Goal: Task Accomplishment & Management: Manage account settings

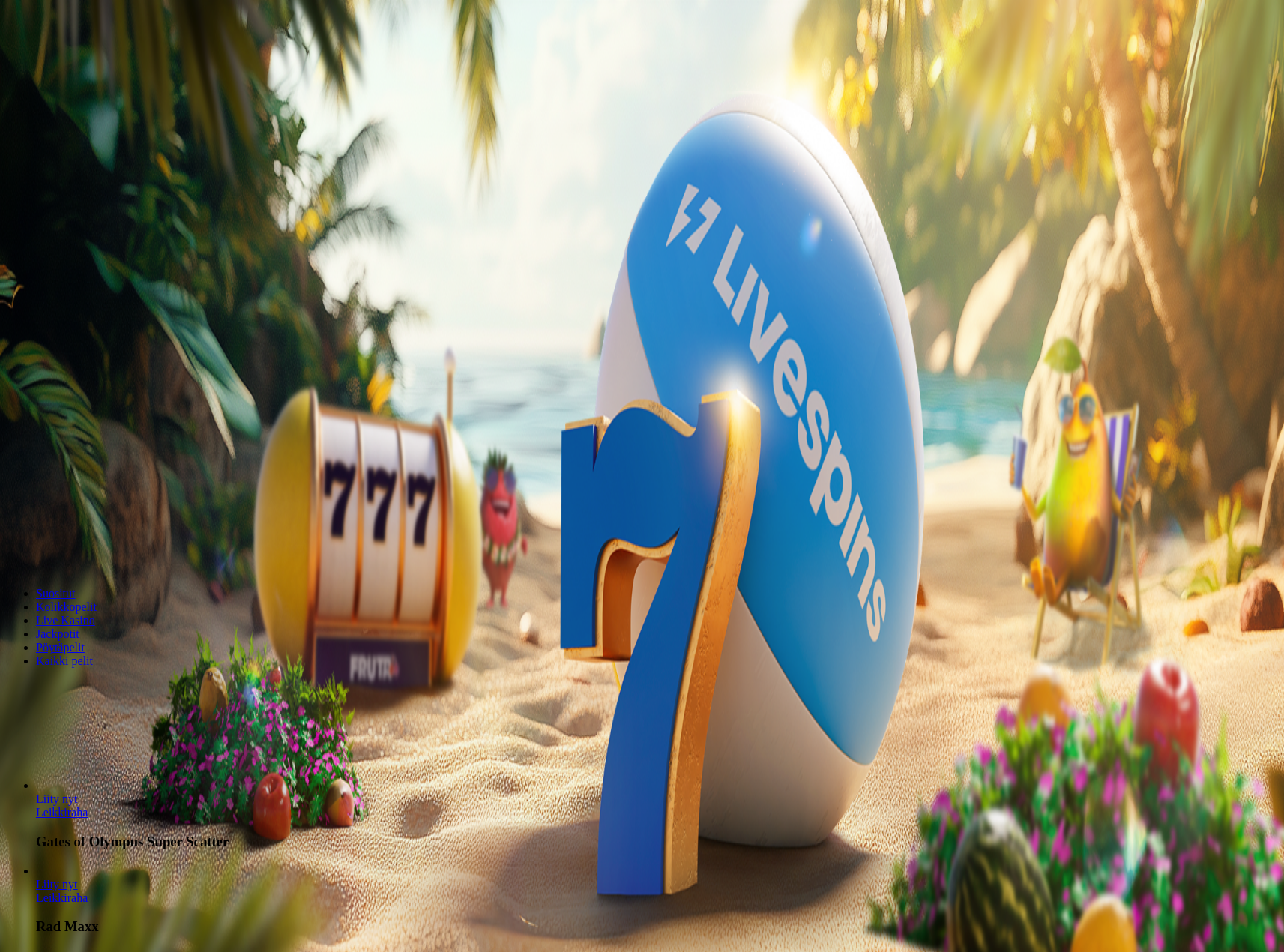
drag, startPoint x: 0, startPoint y: 0, endPoint x: 106, endPoint y: 169, distance: 199.5
click at [106, 60] on span "Kirjaudu" at bounding box center [103, 54] width 36 height 11
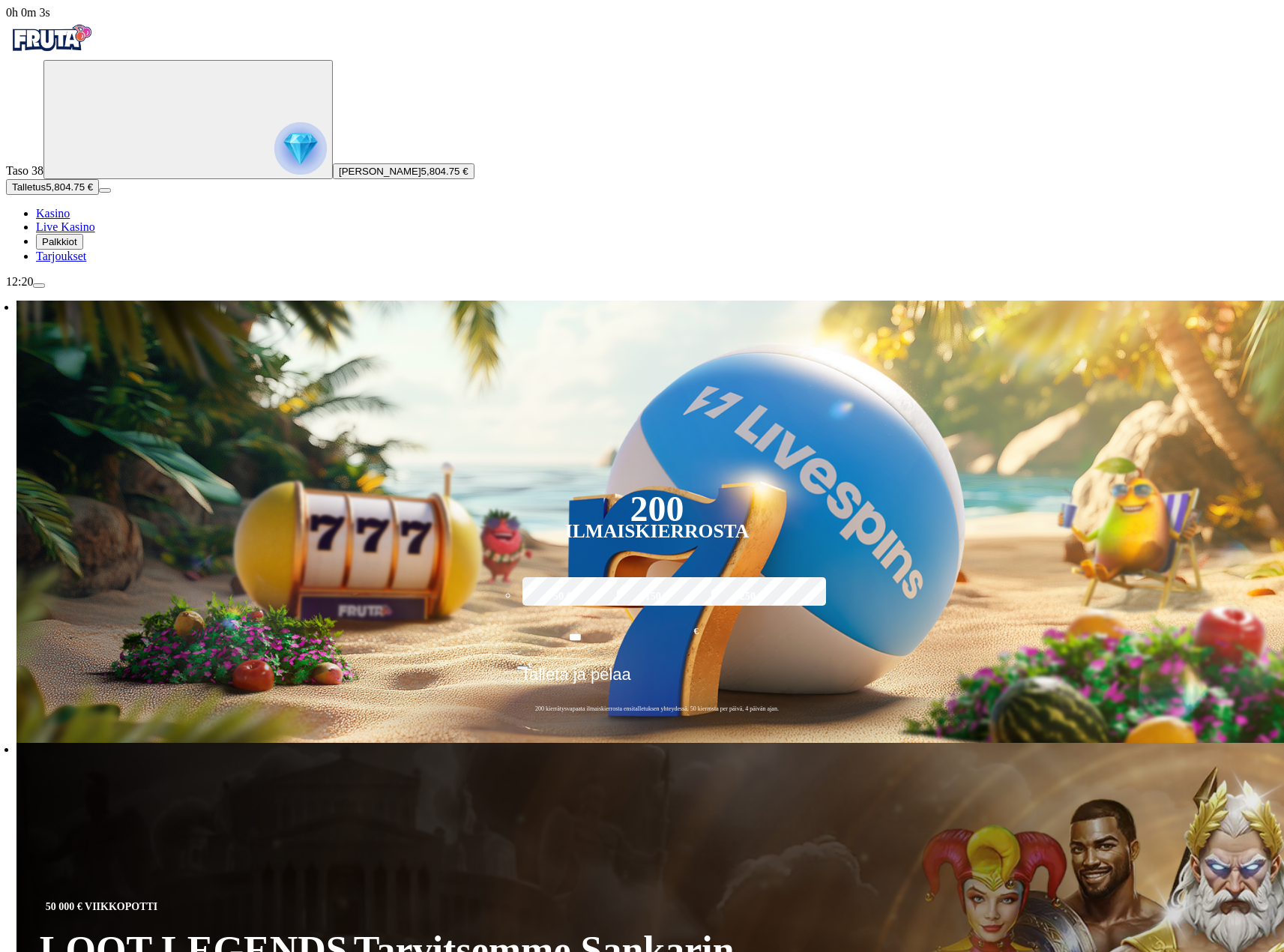
click at [81, 263] on div "Taso 38 [PERSON_NAME] 5,804.75 € Talletus 5,804.75 € Kasino Live Kasino Palkkio…" at bounding box center [642, 162] width 1272 height 203
click at [77, 248] on span "Palkkiot" at bounding box center [59, 242] width 35 height 11
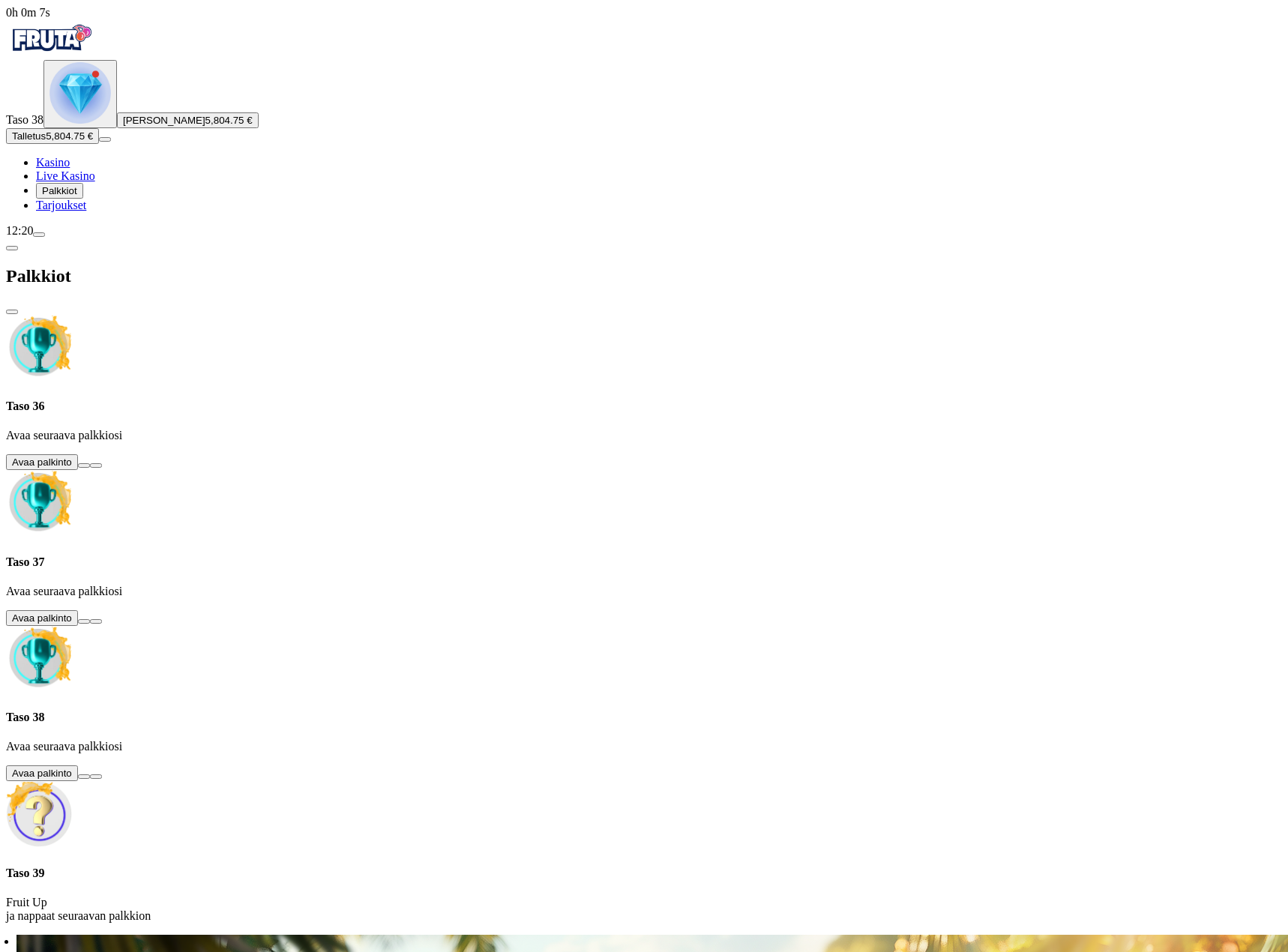
click at [12, 312] on span "close icon" at bounding box center [12, 312] width 0 height 0
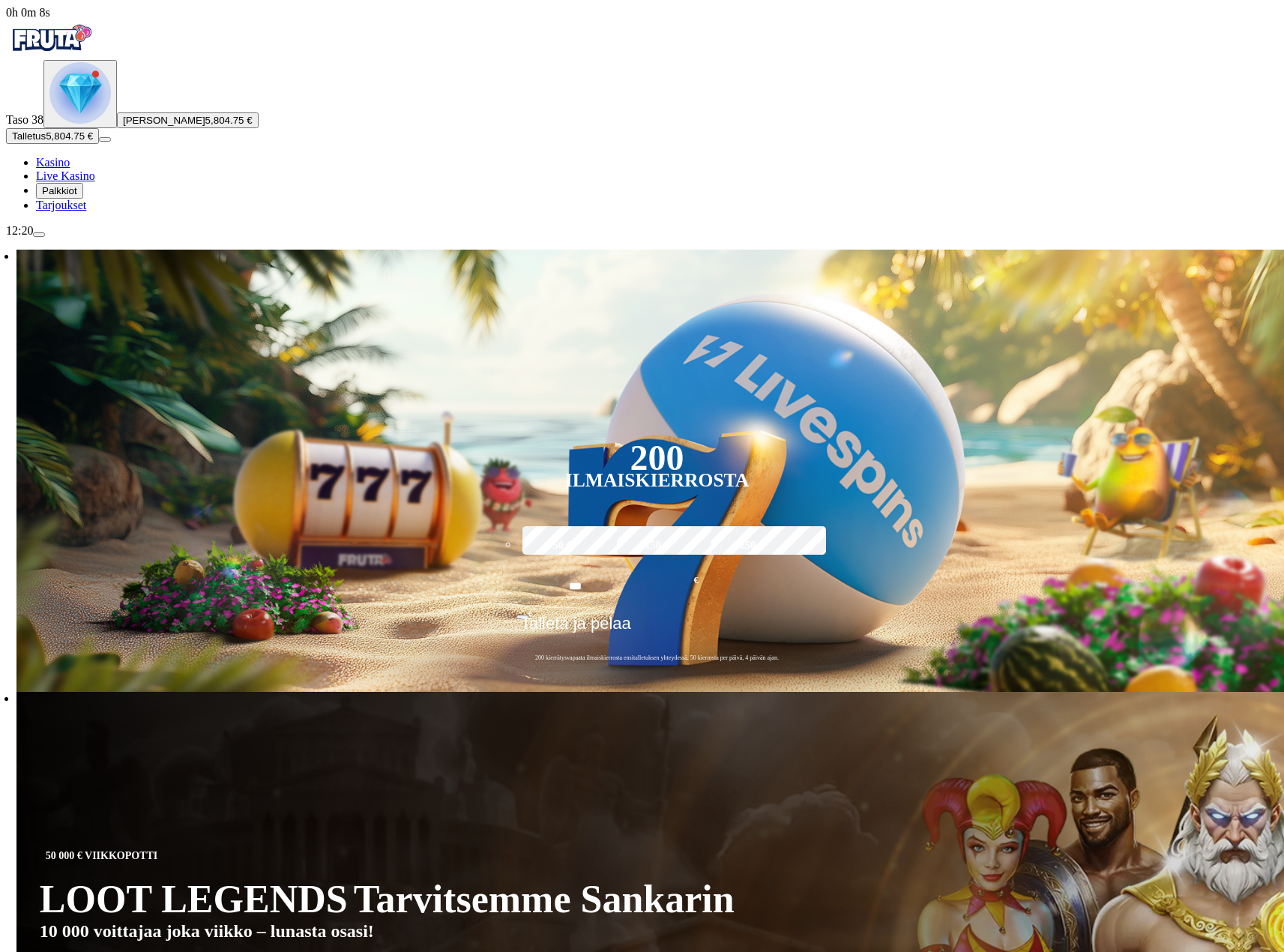
click at [72, 211] on span "Tarjoukset" at bounding box center [61, 205] width 51 height 12
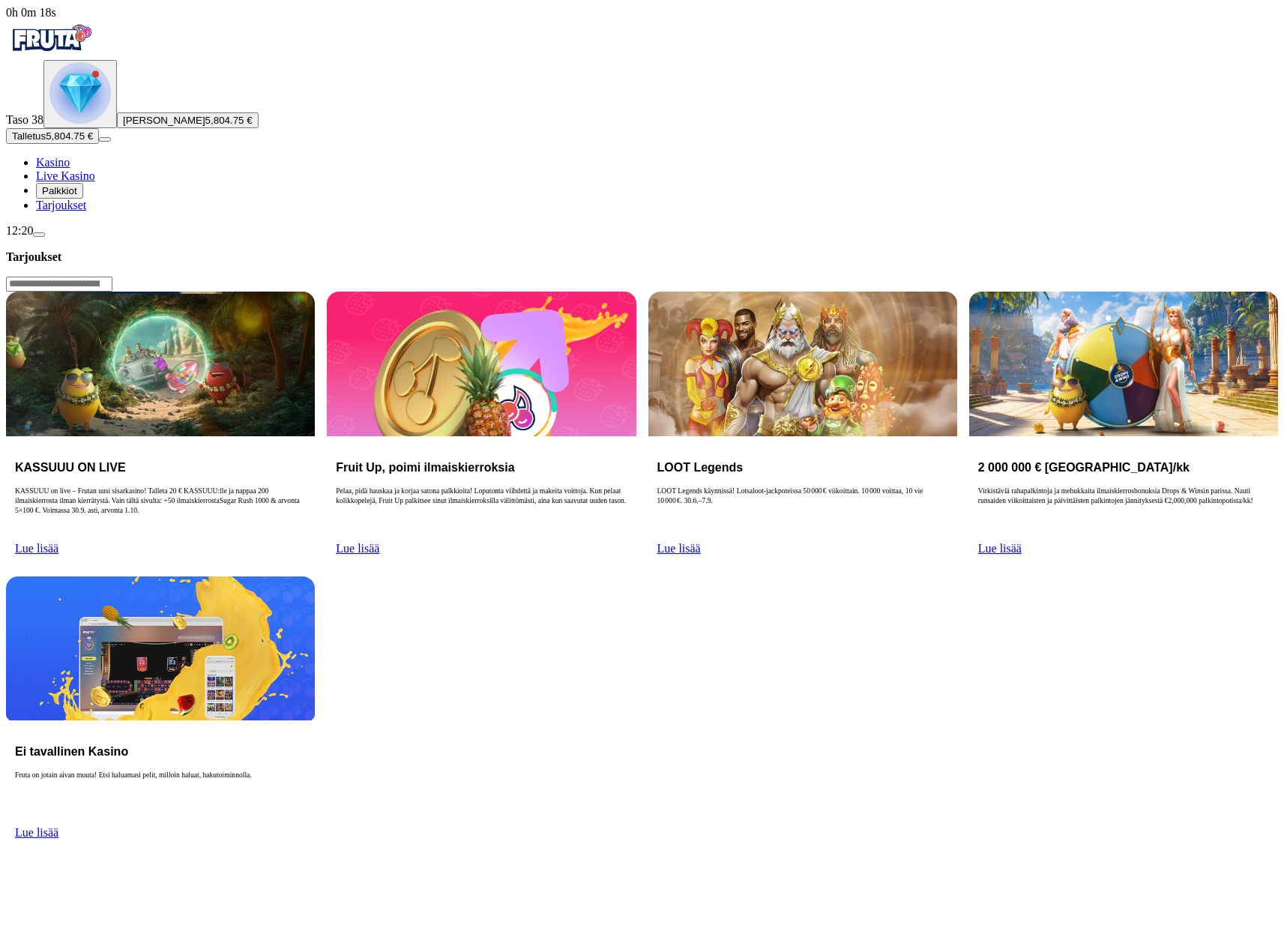
click at [58, 542] on span "Lue lisää" at bounding box center [36, 548] width 43 height 12
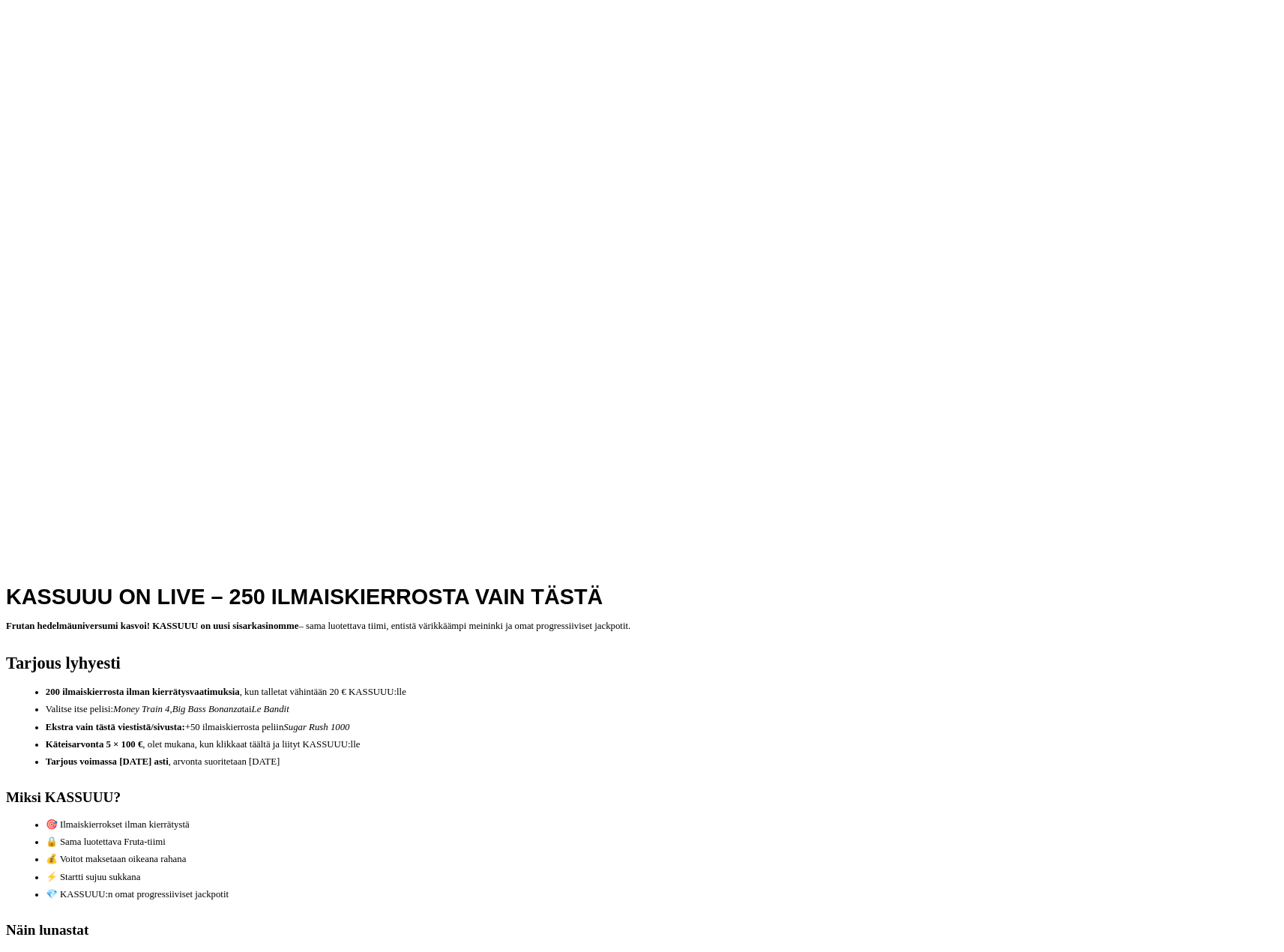
scroll to position [525, 0]
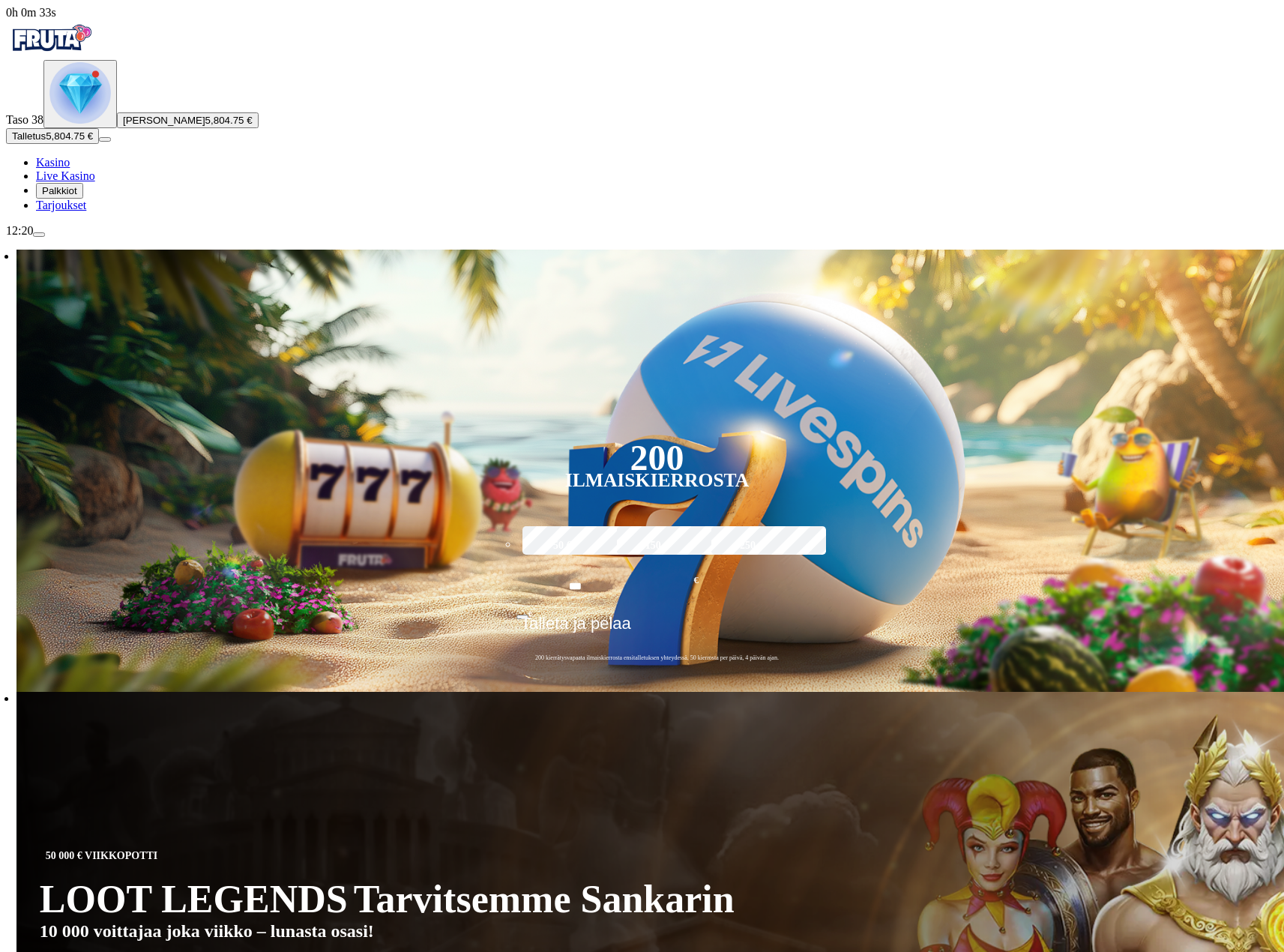
click at [45, 237] on button "menu" at bounding box center [38, 234] width 12 height 5
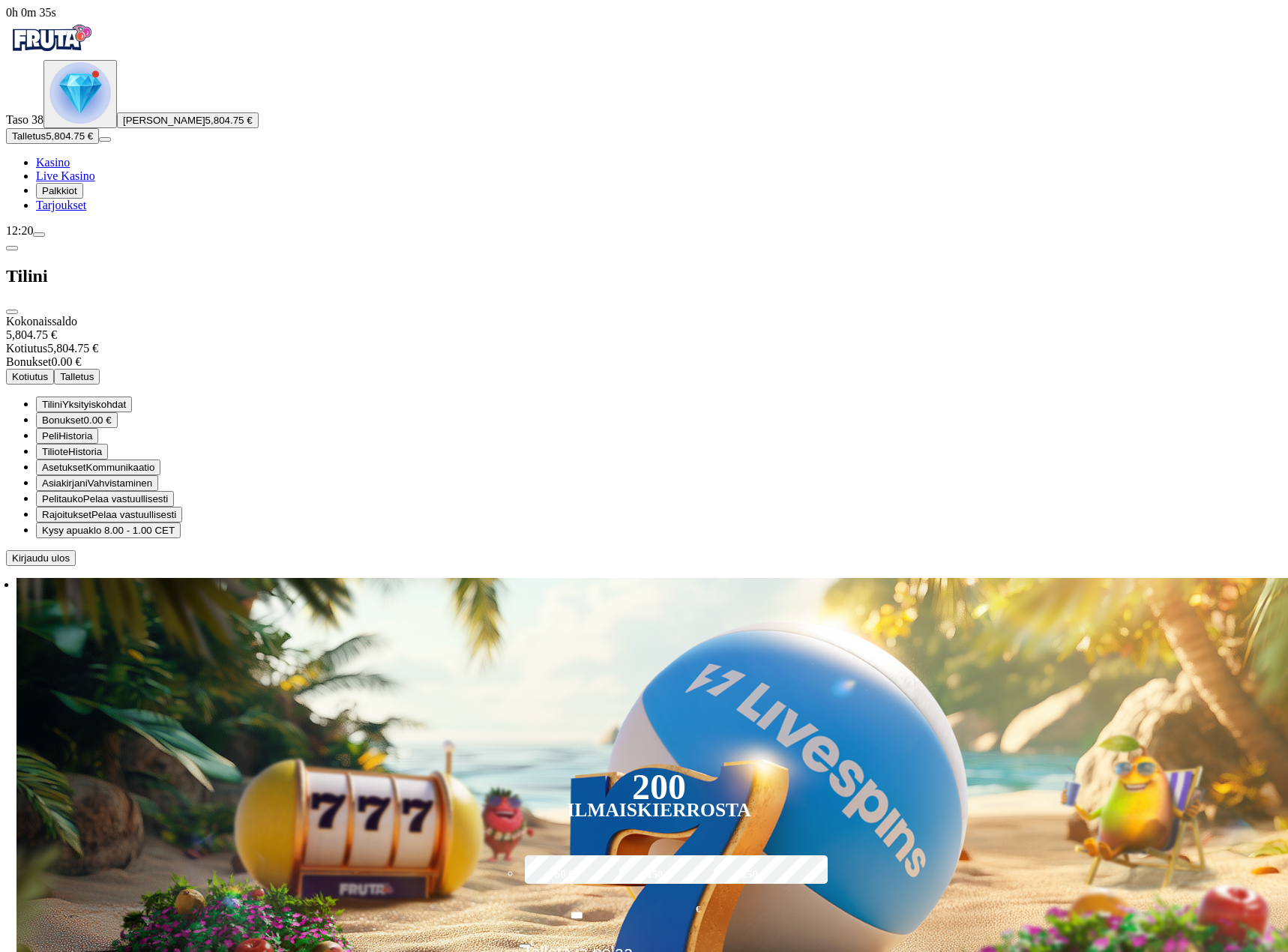
click at [48, 371] on span "Kotiutus" at bounding box center [31, 377] width 36 height 11
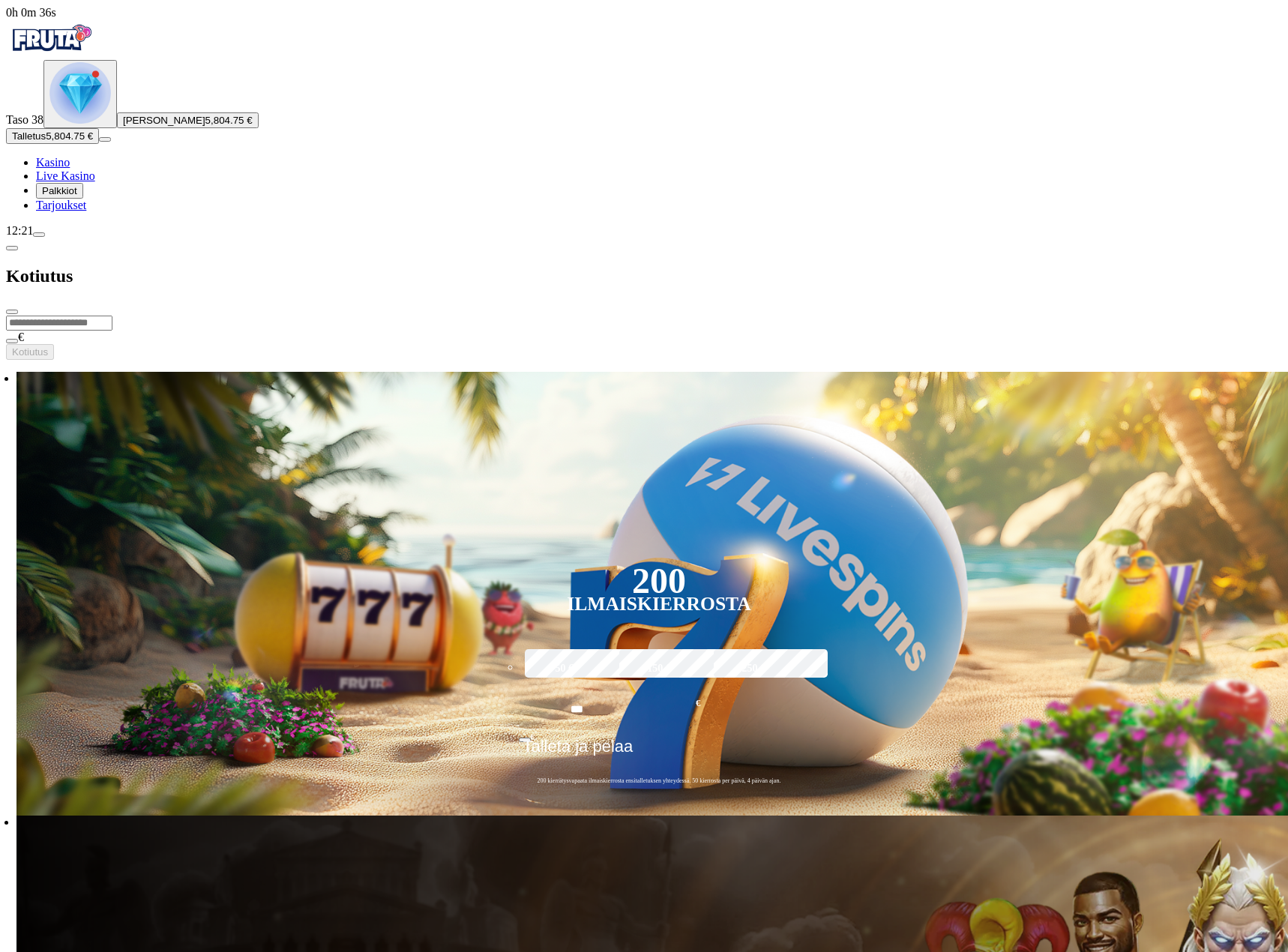
click at [113, 315] on input "number" at bounding box center [58, 323] width 106 height 15
type input "****"
click at [48, 346] on span "Kotiutus" at bounding box center [31, 352] width 36 height 11
click at [93, 51] on img "Primary" at bounding box center [51, 37] width 90 height 37
click at [12, 312] on span "close icon" at bounding box center [12, 312] width 0 height 0
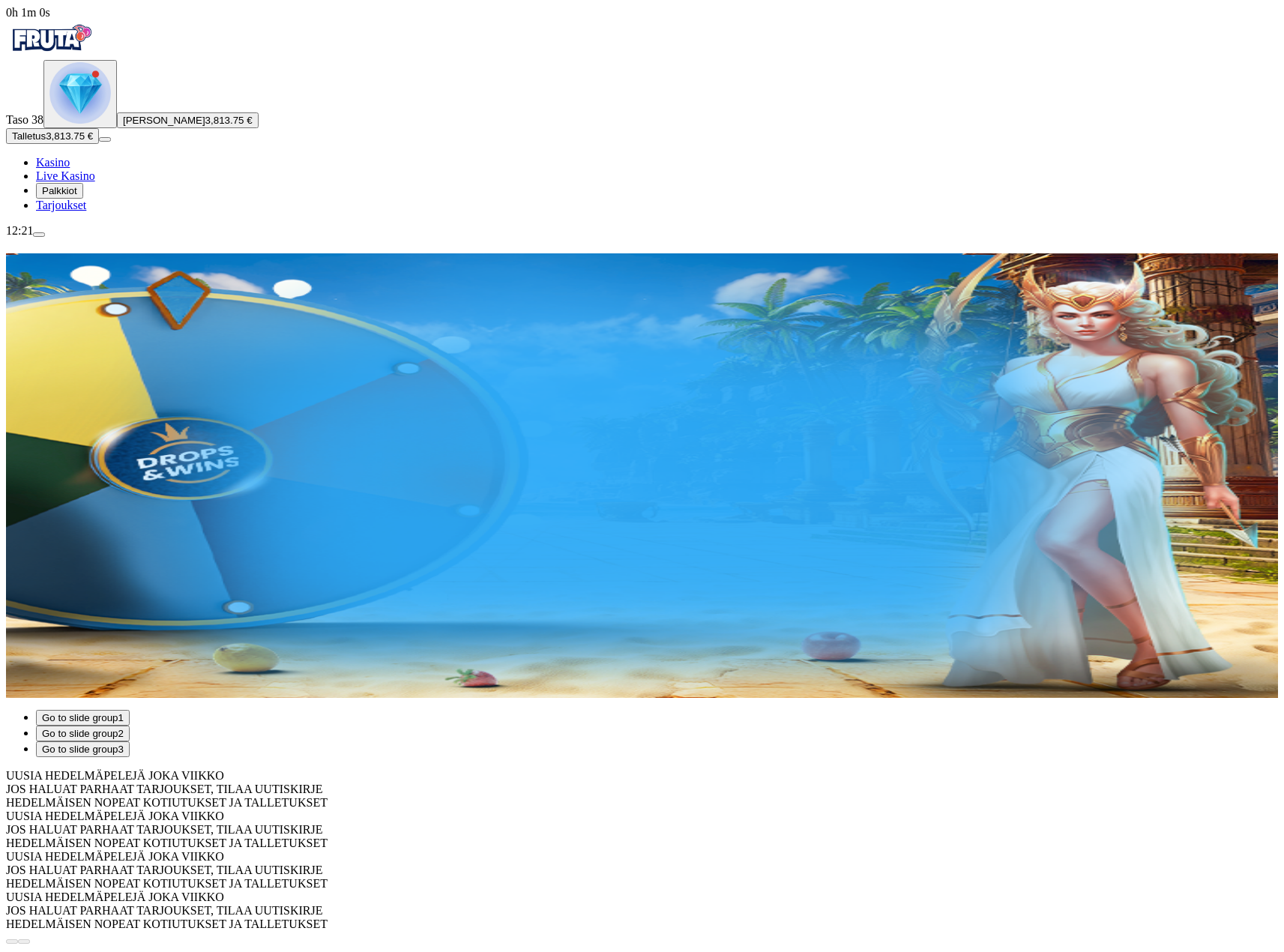
click at [39, 234] on span "menu icon" at bounding box center [39, 234] width 0 height 0
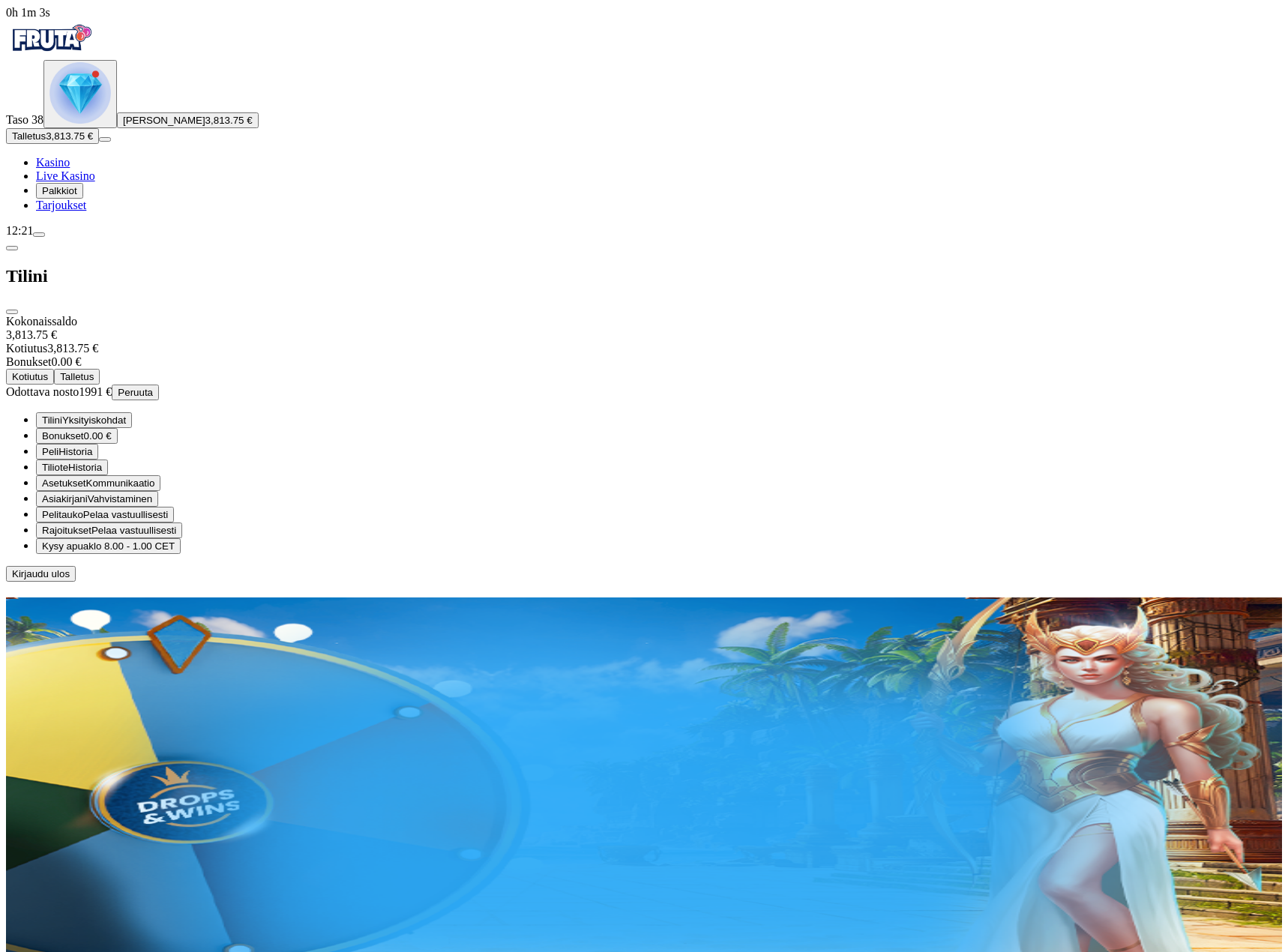
click at [70, 579] on span "Kirjaudu ulos" at bounding box center [41, 573] width 57 height 11
